Goal: Transaction & Acquisition: Subscribe to service/newsletter

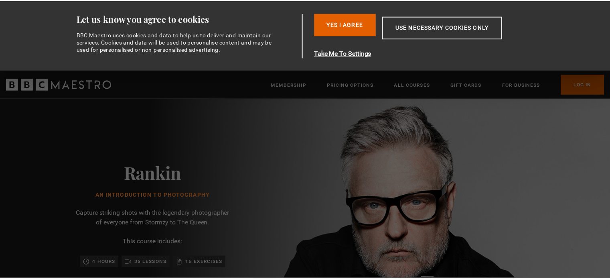
scroll to position [0, 105]
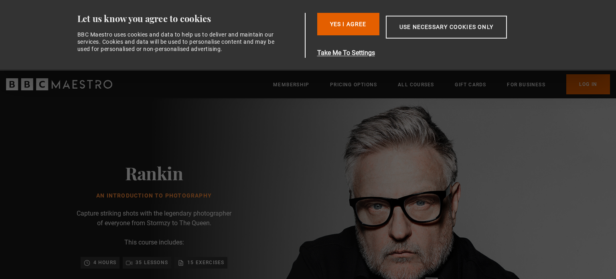
click at [172, 144] on div "Rankin An Introduction to Photography Capture striking shots with the legendary…" at bounding box center [154, 247] width 257 height 299
click at [335, 33] on button "Yes I Agree" at bounding box center [348, 24] width 62 height 22
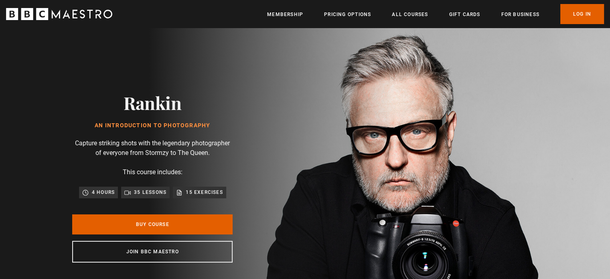
scroll to position [0, 210]
drag, startPoint x: 130, startPoint y: 96, endPoint x: 180, endPoint y: 114, distance: 53.5
click at [180, 113] on h2 "Rankin" at bounding box center [153, 102] width 116 height 20
copy h2 "Rankin"
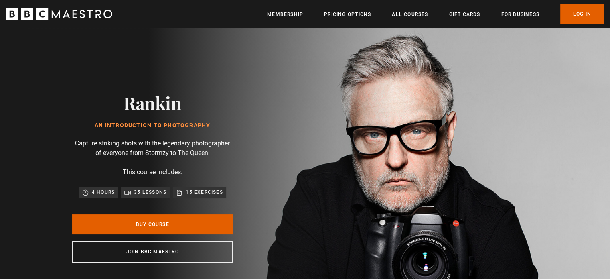
click at [305, 171] on div "Rankin An Introduction to Photography Capture striking shots with the legendary…" at bounding box center [152, 177] width 305 height 299
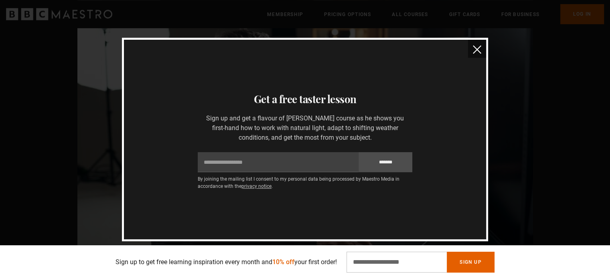
scroll to position [568, 0]
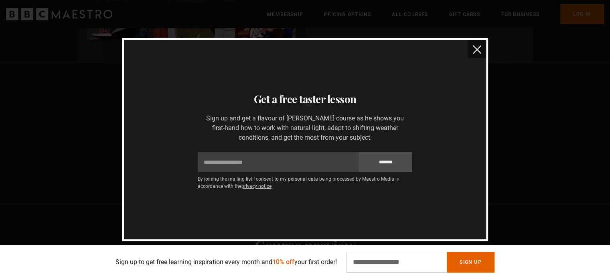
click at [481, 53] on button "close" at bounding box center [477, 49] width 18 height 18
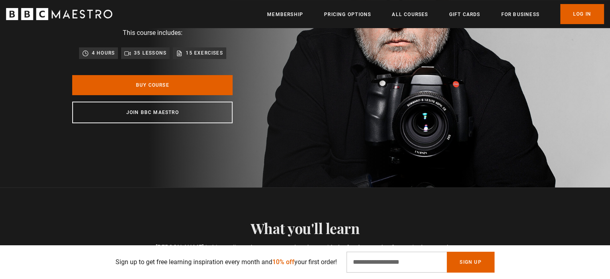
scroll to position [120, 0]
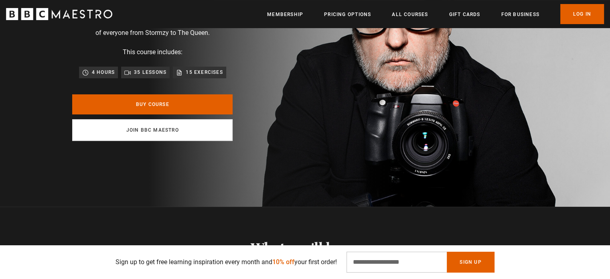
click at [135, 130] on link "Join BBC Maestro" at bounding box center [152, 130] width 160 height 22
